Goal: Information Seeking & Learning: Learn about a topic

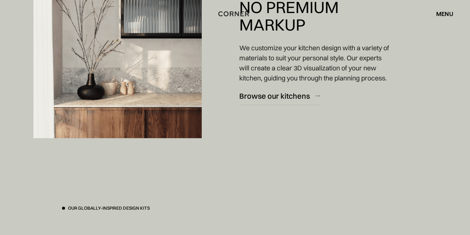
scroll to position [1004, 0]
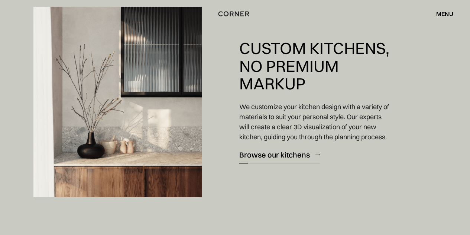
click at [279, 160] on div "Browse our kitchens" at bounding box center [274, 154] width 71 height 10
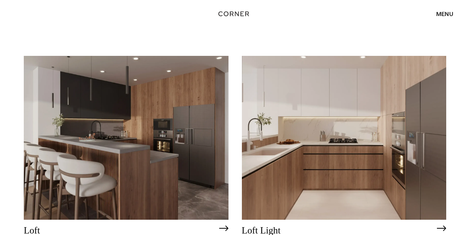
scroll to position [1669, 0]
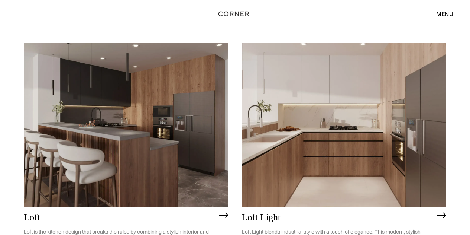
click at [95, 171] on img at bounding box center [126, 125] width 205 height 164
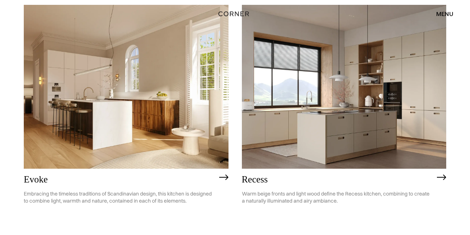
scroll to position [909, 0]
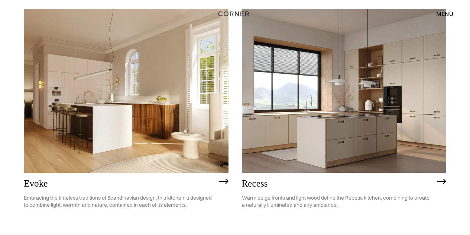
click at [152, 117] on img at bounding box center [126, 91] width 205 height 164
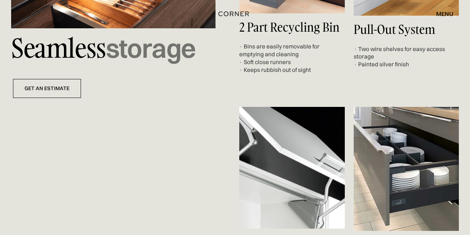
scroll to position [2343, 0]
